Goal: Information Seeking & Learning: Learn about a topic

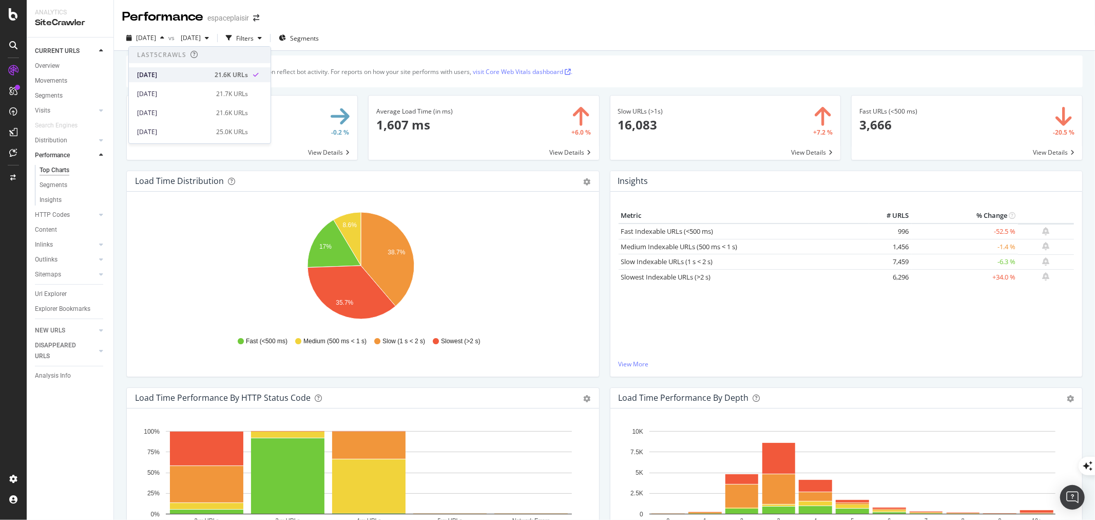
click at [162, 73] on div "[DATE]" at bounding box center [172, 74] width 71 height 9
click at [201, 37] on span "[DATE]" at bounding box center [189, 37] width 24 height 9
click at [258, 95] on div "[DATE]" at bounding box center [233, 93] width 73 height 9
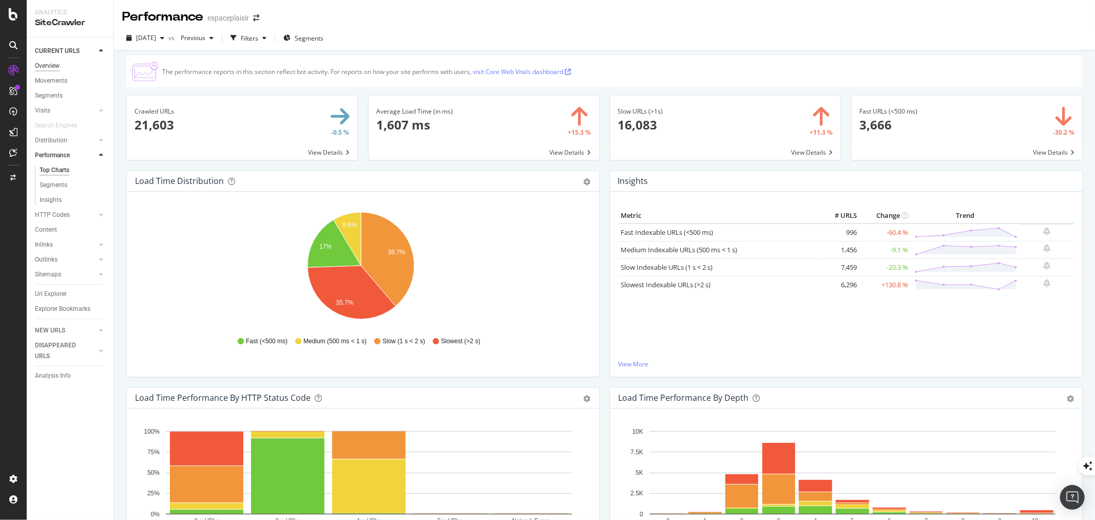
click at [52, 65] on div "Overview" at bounding box center [47, 66] width 25 height 11
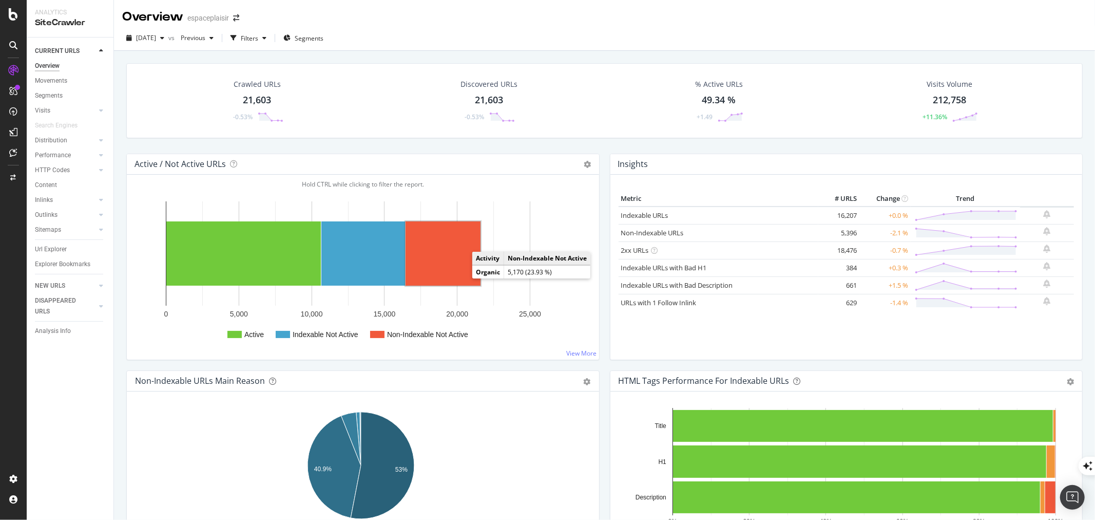
click at [447, 265] on rect "A chart." at bounding box center [443, 253] width 75 height 64
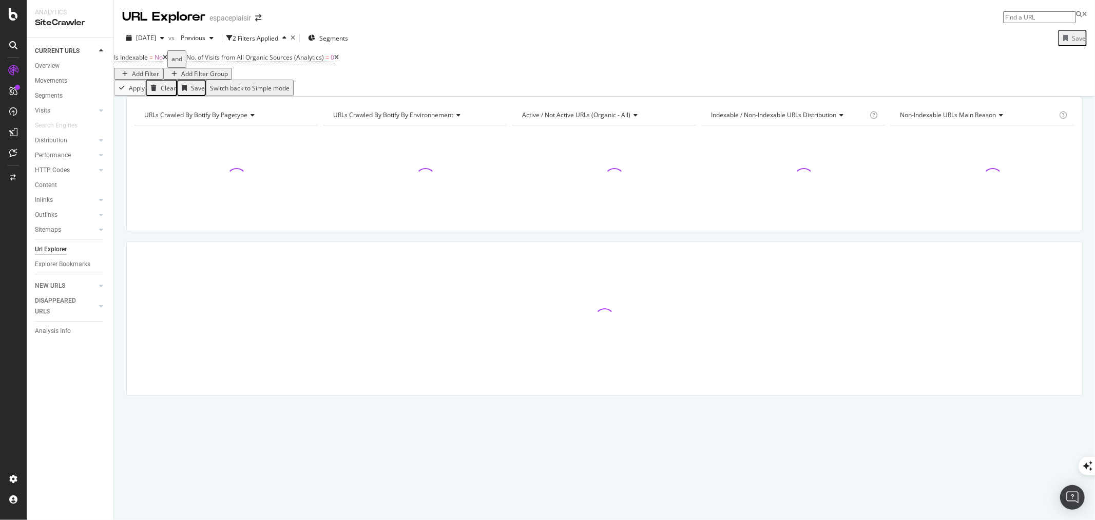
click at [339, 61] on icon at bounding box center [336, 57] width 5 height 6
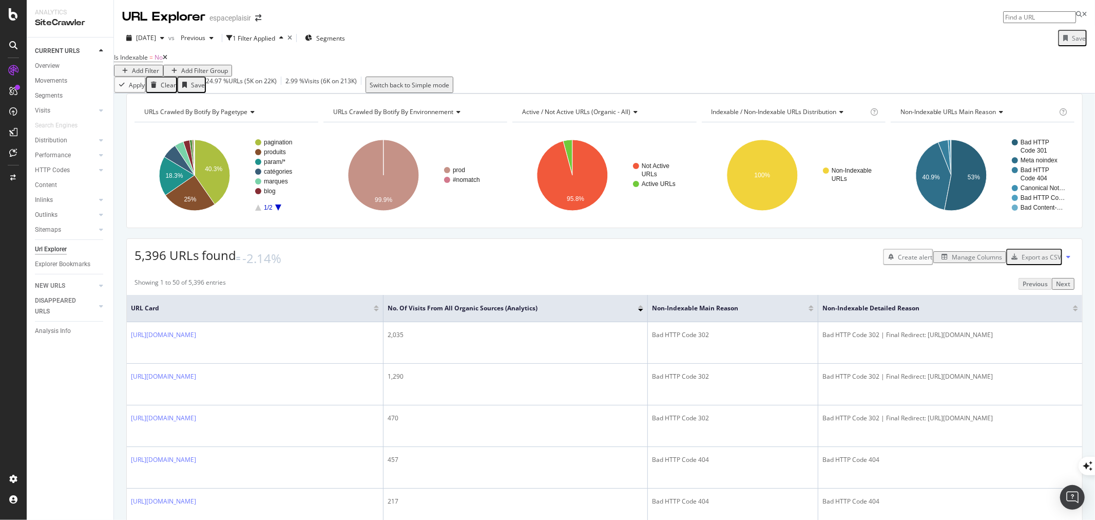
click at [167, 61] on icon at bounding box center [165, 57] width 5 height 6
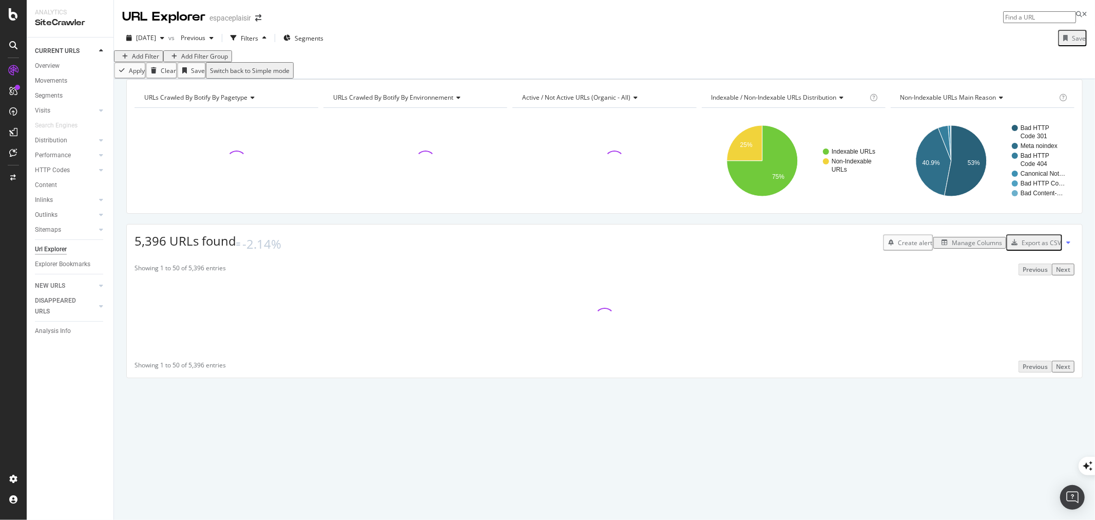
click at [147, 61] on div "Add Filter" at bounding box center [145, 56] width 27 height 9
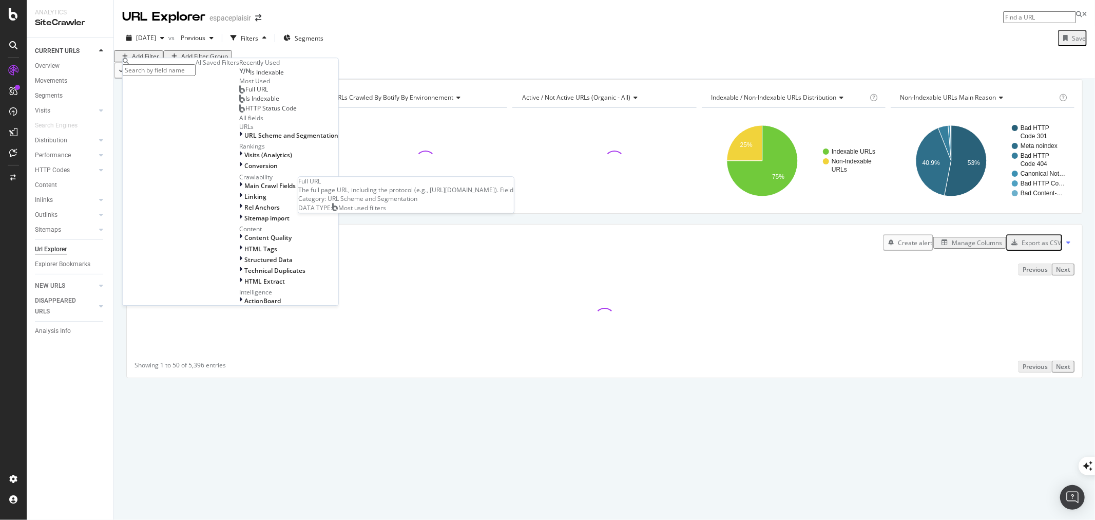
click at [245, 94] on span "Full URL" at bounding box center [256, 89] width 23 height 9
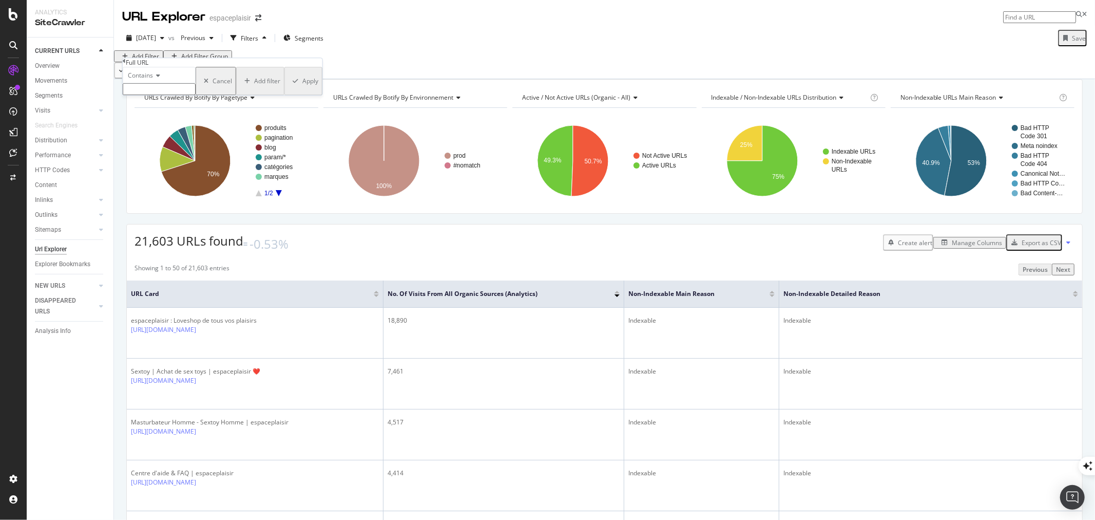
click at [171, 95] on input "text" at bounding box center [159, 89] width 73 height 12
type input "mention"
click at [302, 88] on div "Apply" at bounding box center [310, 84] width 16 height 9
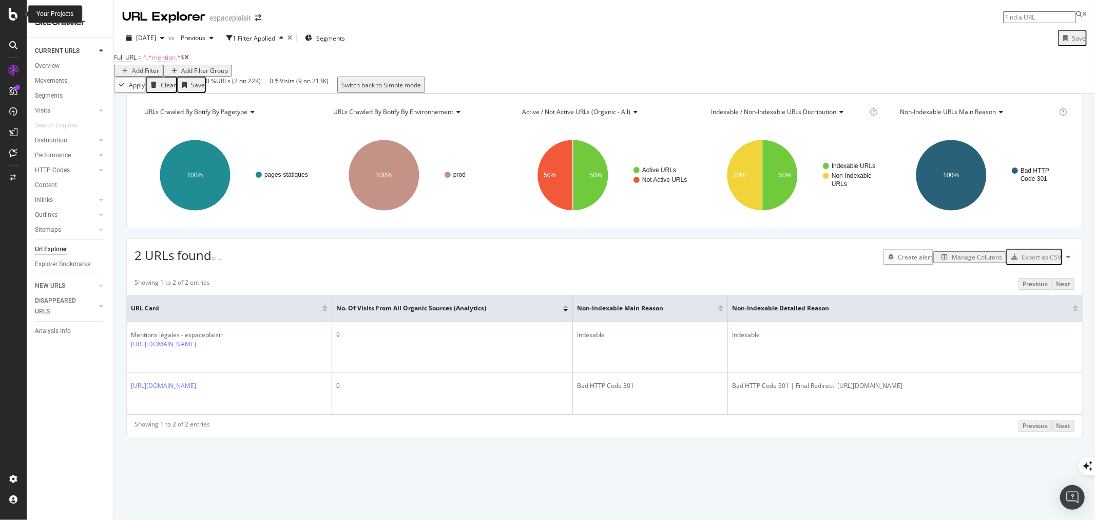
click at [14, 14] on icon at bounding box center [13, 14] width 9 height 12
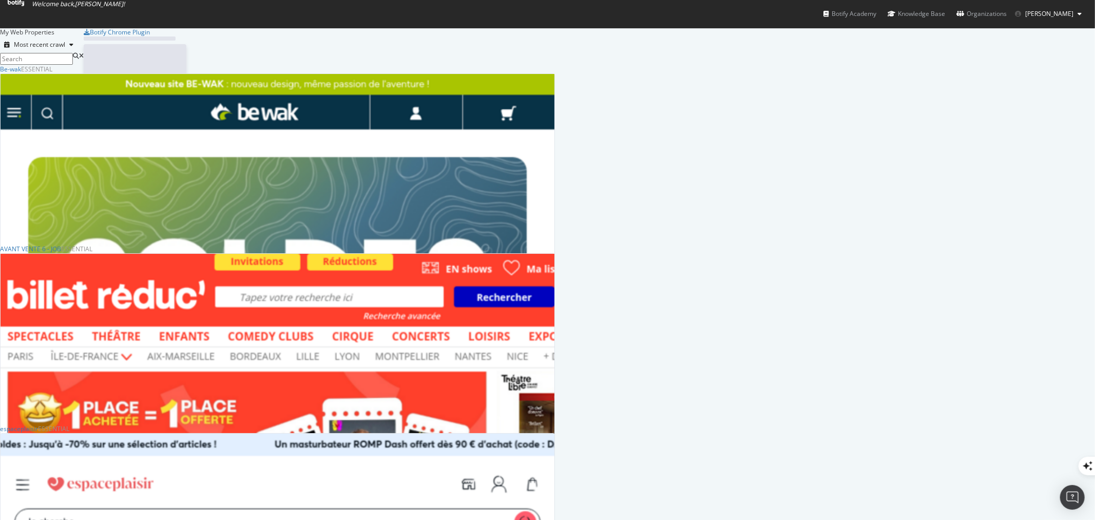
scroll to position [511, 1078]
click at [73, 57] on input at bounding box center [36, 59] width 73 height 12
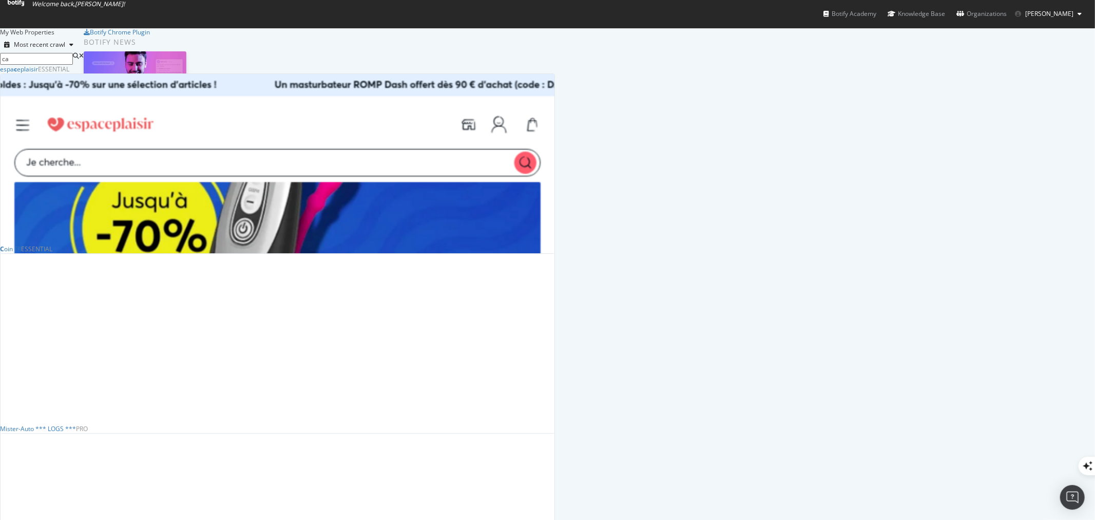
scroll to position [592, 546]
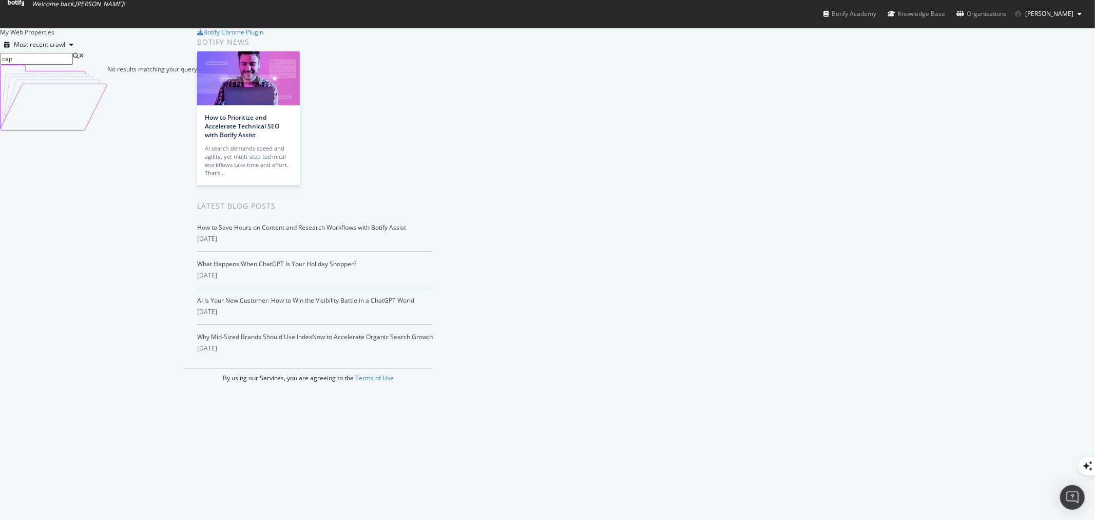
type input "cap"
click at [1053, 18] on button "[PERSON_NAME]" at bounding box center [1048, 14] width 83 height 16
